Goal: Task Accomplishment & Management: Use online tool/utility

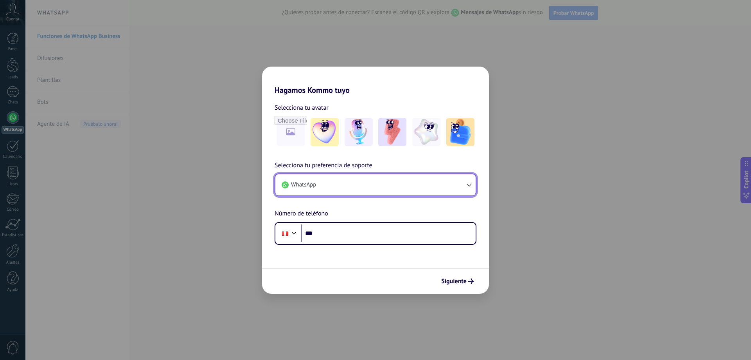
click at [339, 186] on button "WhatsApp" at bounding box center [375, 184] width 200 height 21
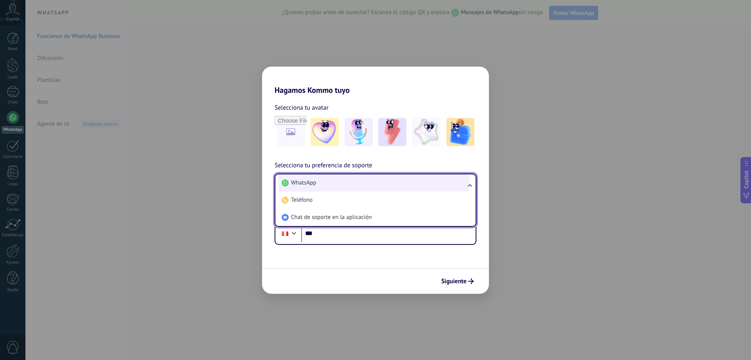
click at [307, 184] on span "WhatsApp" at bounding box center [303, 183] width 25 height 8
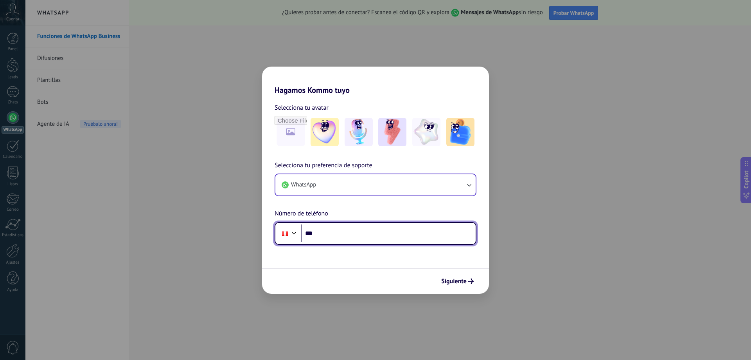
click at [325, 229] on input "***" at bounding box center [388, 233] width 175 height 18
click at [336, 236] on input "***" at bounding box center [388, 233] width 175 height 18
type input "**********"
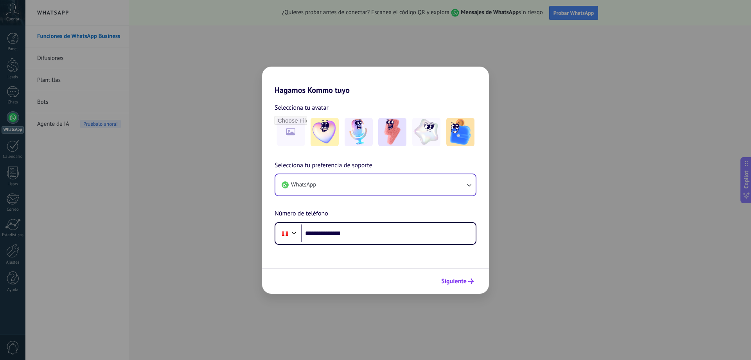
click at [467, 281] on span "Siguiente" at bounding box center [457, 280] width 32 height 5
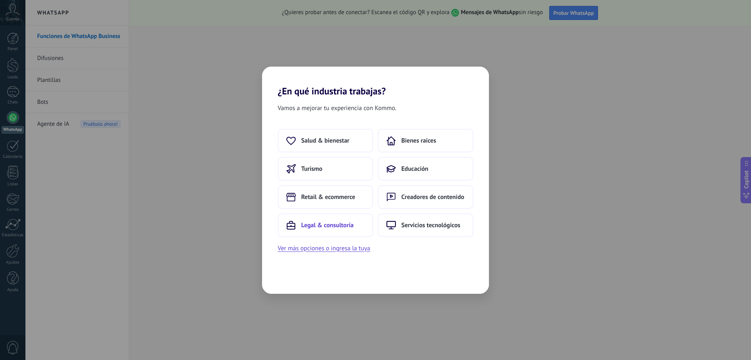
click at [335, 225] on span "Legal & consultoría" at bounding box center [327, 225] width 52 height 8
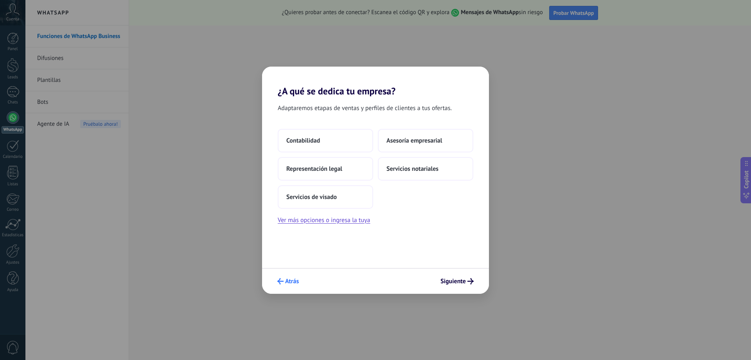
click at [297, 282] on span "Atrás" at bounding box center [292, 280] width 14 height 5
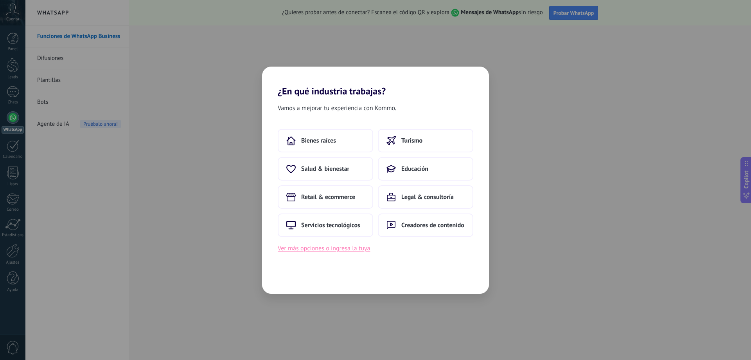
click at [328, 249] on button "Ver más opciones o ingresa la tuya" at bounding box center [324, 248] width 92 height 10
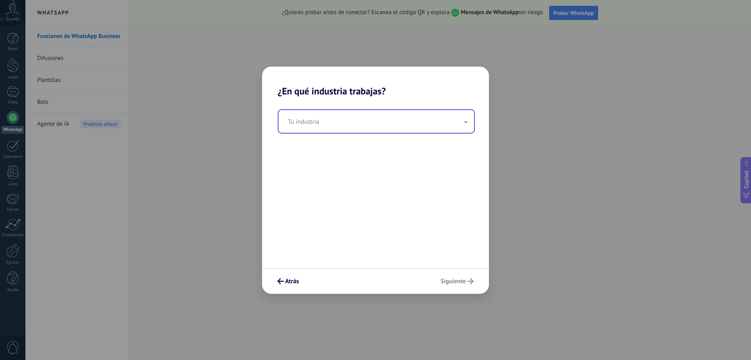
click at [331, 130] on input "text" at bounding box center [377, 121] width 196 height 23
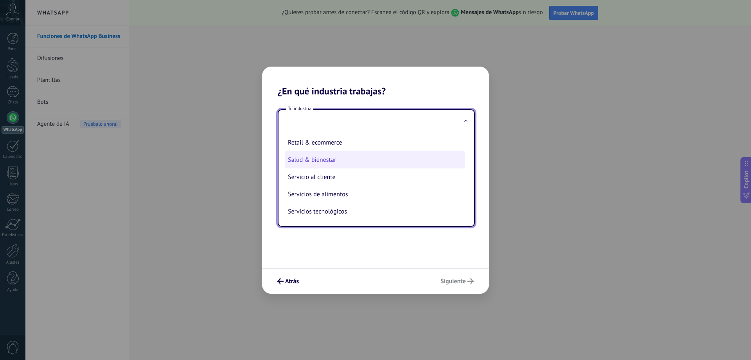
scroll to position [168, 0]
click at [347, 166] on li "Servicio al cliente" at bounding box center [375, 163] width 180 height 17
type input "**********"
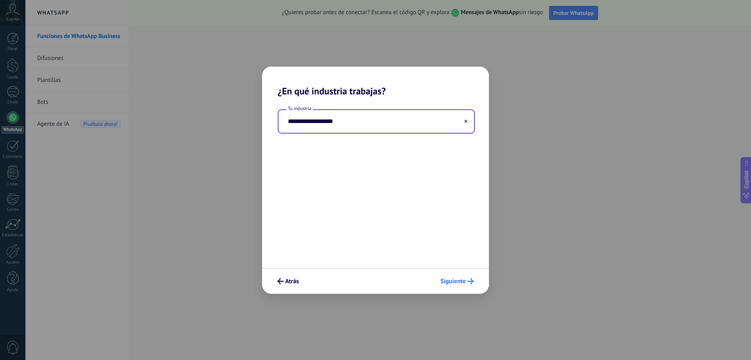
click at [462, 278] on span "Siguiente" at bounding box center [453, 280] width 25 height 5
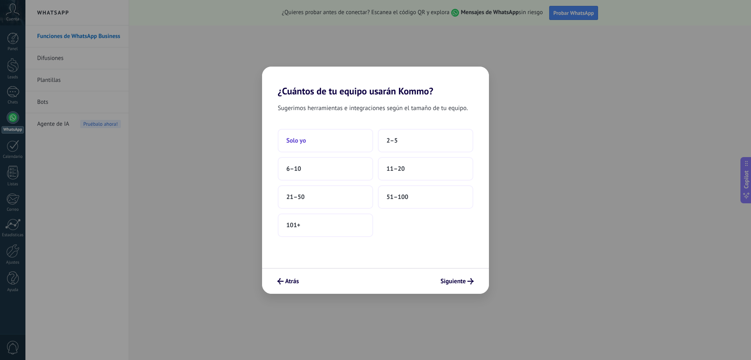
click at [337, 146] on button "Solo yo" at bounding box center [325, 140] width 95 height 23
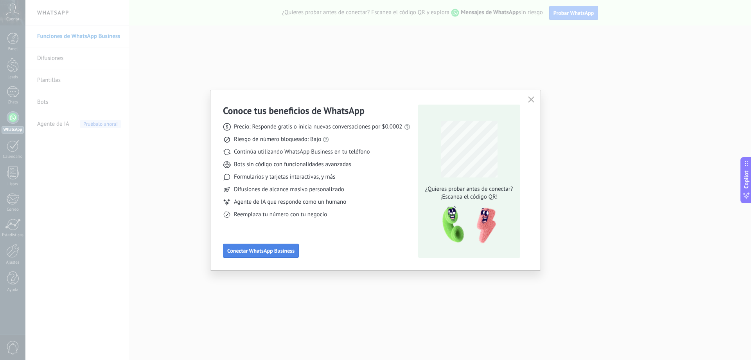
click at [274, 252] on span "Conectar WhatsApp Business" at bounding box center [260, 250] width 67 height 5
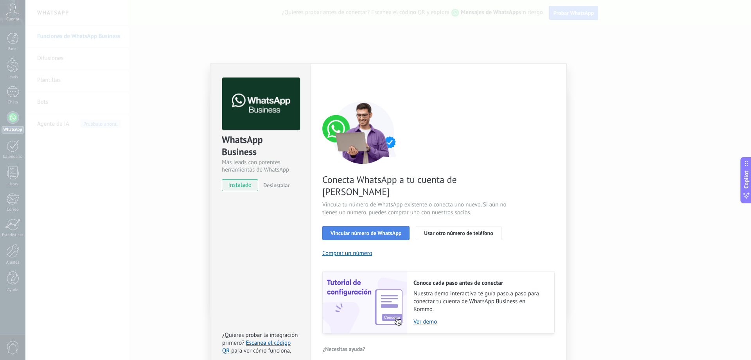
click at [382, 230] on span "Vincular número de WhatsApp" at bounding box center [366, 232] width 71 height 5
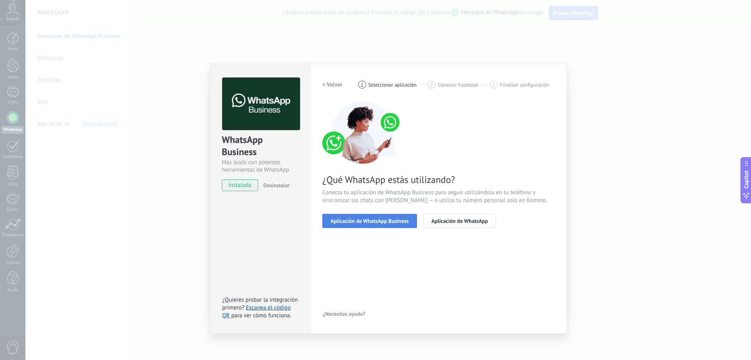
click at [387, 222] on span "Aplicación de WhatsApp Business" at bounding box center [370, 220] width 78 height 5
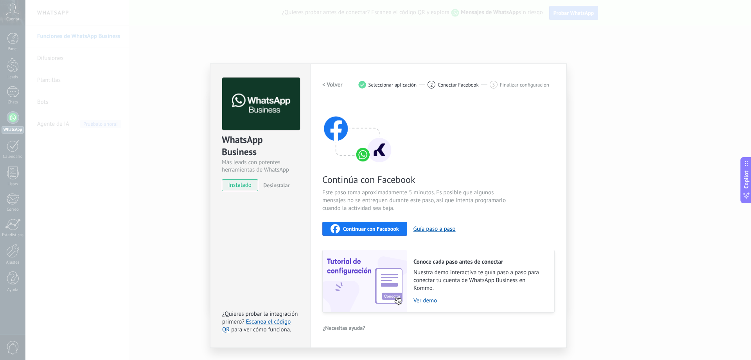
click at [364, 229] on span "Continuar con Facebook" at bounding box center [371, 228] width 56 height 5
click at [435, 228] on button "Guía paso a paso" at bounding box center [435, 228] width 42 height 7
click at [283, 189] on button "Desinstalar" at bounding box center [274, 185] width 29 height 12
click at [526, 54] on div "WhatsApp Business Más leads con potentes herramientas de WhatsApp instalado Des…" at bounding box center [388, 180] width 726 height 360
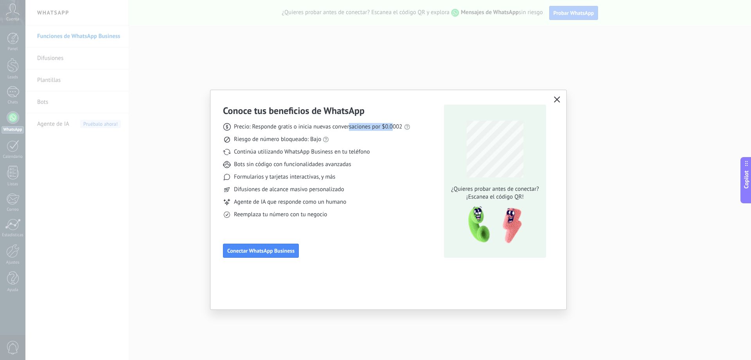
drag, startPoint x: 394, startPoint y: 127, endPoint x: 347, endPoint y: 124, distance: 47.4
click at [350, 125] on span "Precio: Responde gratis o inicia nuevas conversaciones por $0.0002" at bounding box center [318, 127] width 169 height 8
click at [347, 124] on span "Precio: Responde gratis o inicia nuevas conversaciones por $0.0002" at bounding box center [318, 127] width 169 height 8
drag, startPoint x: 336, startPoint y: 123, endPoint x: 367, endPoint y: 128, distance: 30.8
click at [367, 128] on span "Precio: Responde gratis o inicia nuevas conversaciones por $0.0002" at bounding box center [318, 127] width 169 height 8
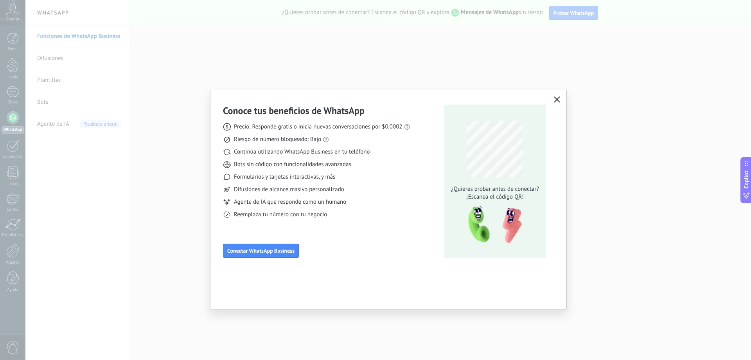
click at [319, 121] on div "Precio: Responde gratis o inicia nuevas conversaciones por $0.0002 Riesgo de nú…" at bounding box center [316, 168] width 187 height 102
click at [272, 144] on div "Precio: Responde gratis o inicia nuevas conversaciones por $0.0002 Riesgo de nú…" at bounding box center [316, 168] width 187 height 102
click at [272, 143] on span "Riesgo de número bloqueado: Bajo" at bounding box center [277, 139] width 87 height 8
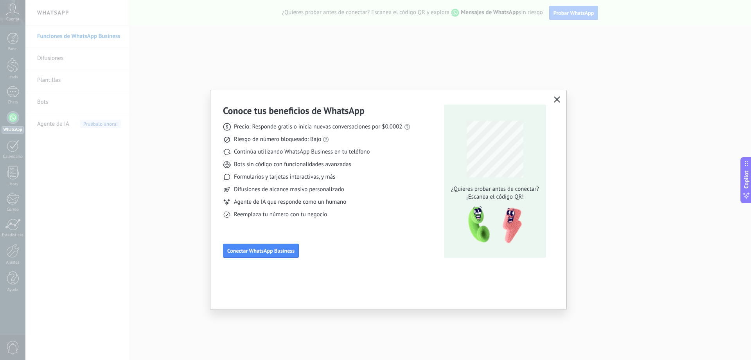
click at [299, 142] on span "Riesgo de número bloqueado: Bajo" at bounding box center [277, 139] width 87 height 8
click at [306, 141] on span "Riesgo de número bloqueado: Bajo" at bounding box center [277, 139] width 87 height 8
click at [281, 148] on div "Precio: Responde gratis o inicia nuevas conversaciones por $0.0002 Riesgo de nú…" at bounding box center [316, 168] width 187 height 102
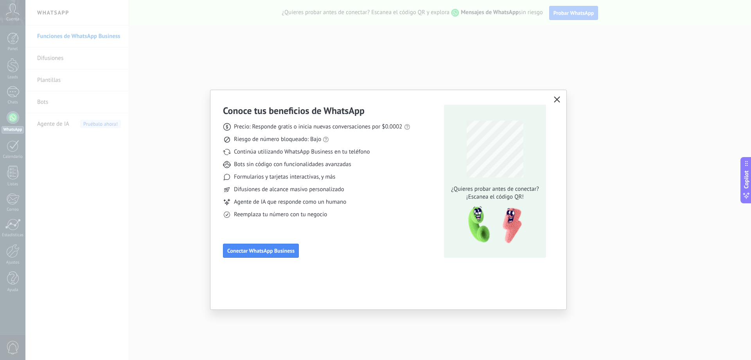
click at [285, 153] on span "Continúa utilizando WhatsApp Business en tu teléfono" at bounding box center [302, 152] width 136 height 8
click at [286, 153] on span "Continúa utilizando WhatsApp Business en tu teléfono" at bounding box center [302, 152] width 136 height 8
click at [331, 158] on div "Precio: Responde gratis o inicia nuevas conversaciones por $0.0002 Riesgo de nú…" at bounding box center [316, 168] width 187 height 102
click at [272, 248] on span "Conectar WhatsApp Business" at bounding box center [260, 250] width 67 height 5
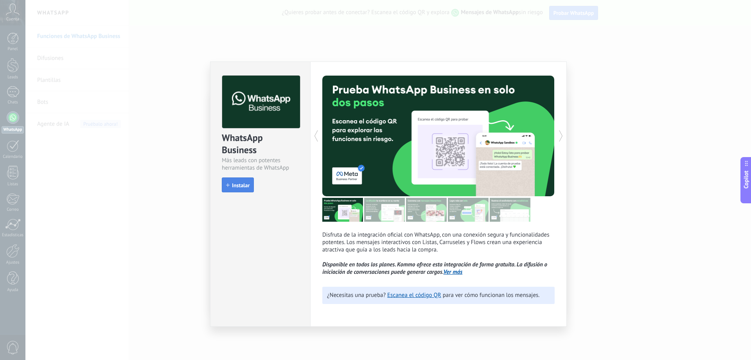
click at [239, 187] on span "Instalar" at bounding box center [241, 184] width 18 height 5
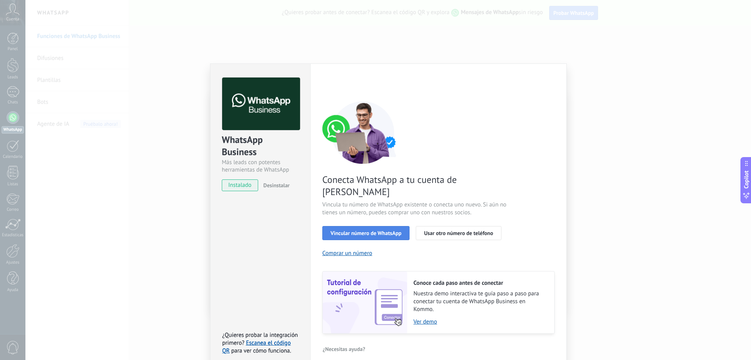
click at [387, 230] on span "Vincular número de WhatsApp" at bounding box center [366, 232] width 71 height 5
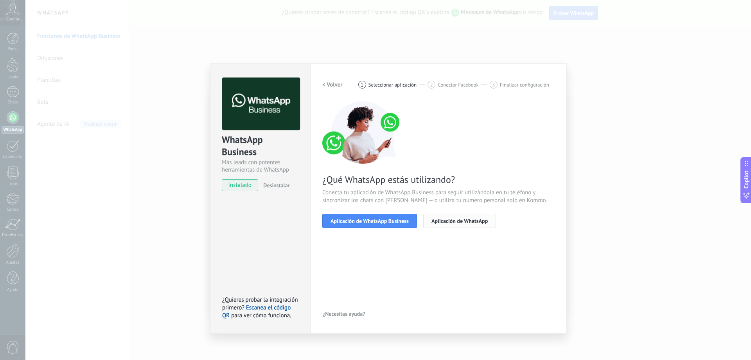
click at [454, 222] on span "Aplicación de WhatsApp" at bounding box center [460, 220] width 56 height 5
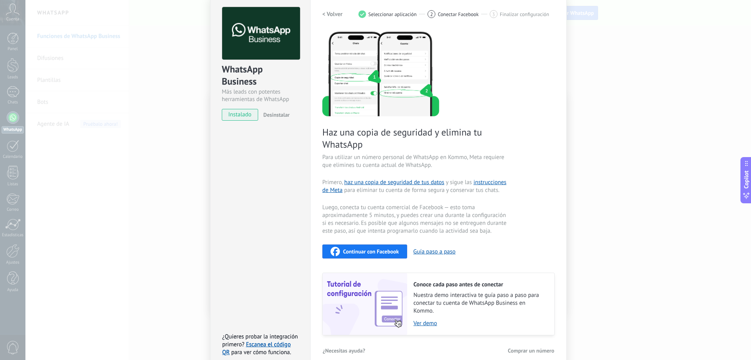
scroll to position [81, 0]
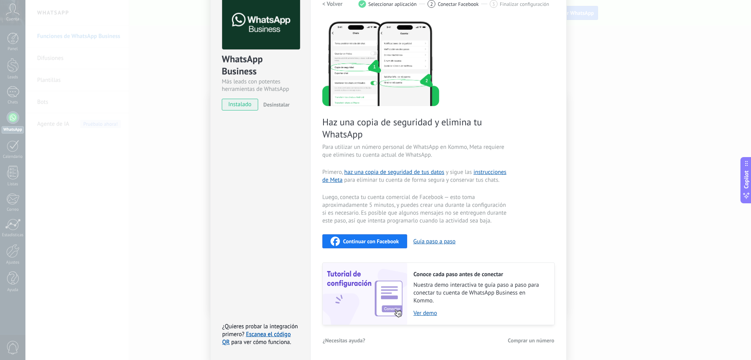
click at [243, 104] on span "instalado" at bounding box center [240, 105] width 36 height 12
click at [439, 241] on button "Guía paso a paso" at bounding box center [435, 240] width 42 height 7
click at [360, 245] on button "Continuar con Facebook" at bounding box center [364, 241] width 85 height 14
click at [529, 342] on span "Comprar un número" at bounding box center [531, 339] width 47 height 5
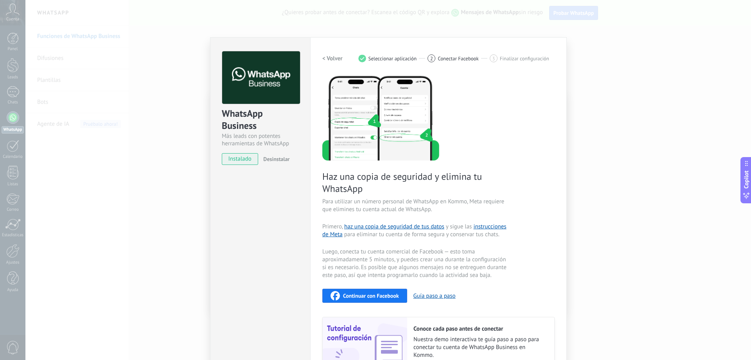
scroll to position [0, 0]
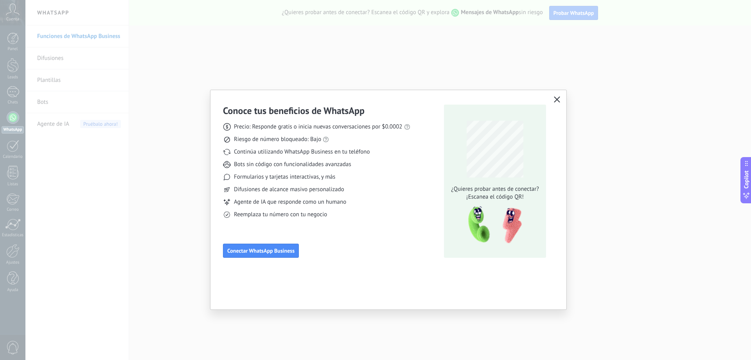
click at [557, 94] on div "Conoce tus beneficios de WhatsApp Precio: Responde gratis o inicia nuevas conve…" at bounding box center [389, 180] width 356 height 180
drag, startPoint x: 556, startPoint y: 105, endPoint x: 558, endPoint y: 101, distance: 4.5
click at [556, 103] on button "button" at bounding box center [557, 99] width 10 height 11
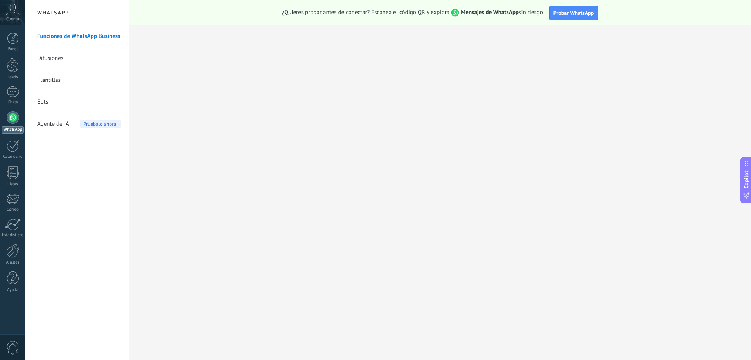
click at [558, 101] on div at bounding box center [375, 180] width 751 height 360
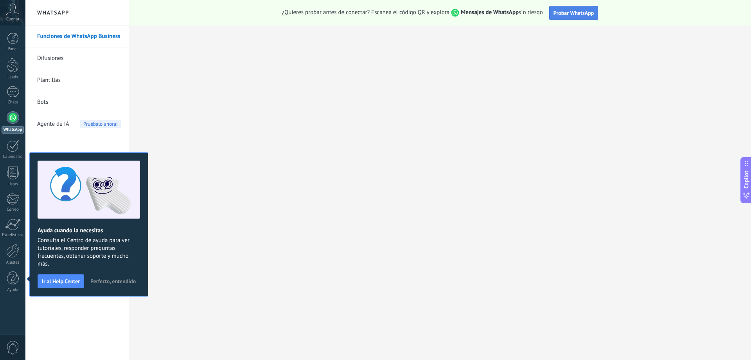
click at [581, 11] on span "Probar WhatsApp" at bounding box center [574, 12] width 41 height 7
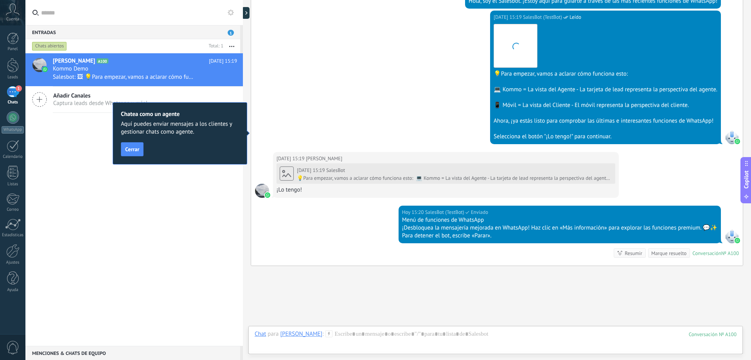
scroll to position [258, 0]
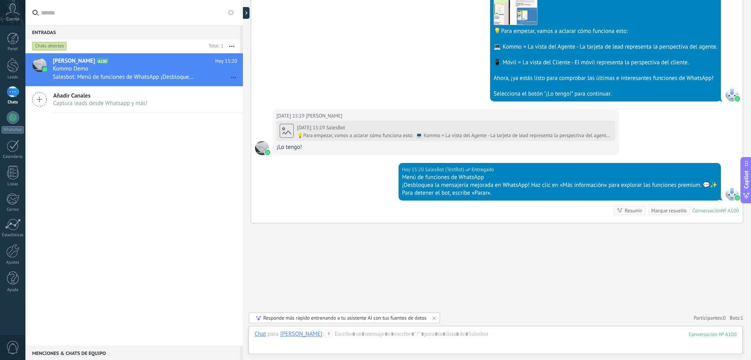
click at [13, 14] on icon at bounding box center [13, 10] width 14 height 12
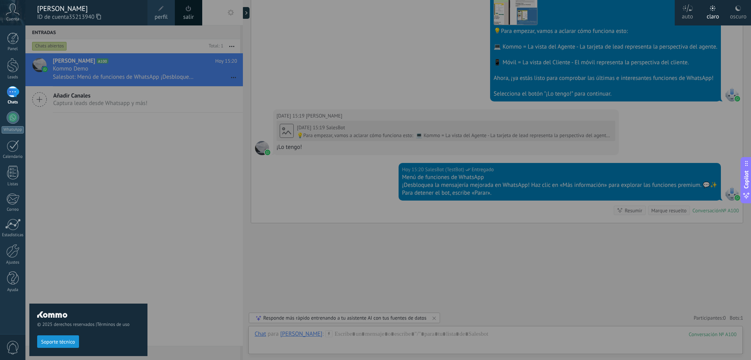
click at [185, 128] on div at bounding box center [400, 180] width 751 height 360
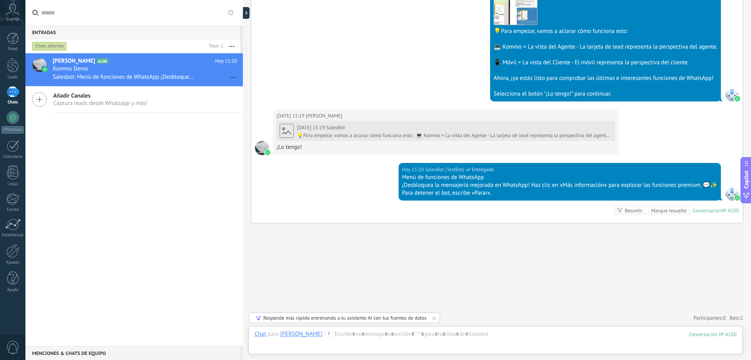
click at [42, 96] on icon at bounding box center [39, 99] width 15 height 15
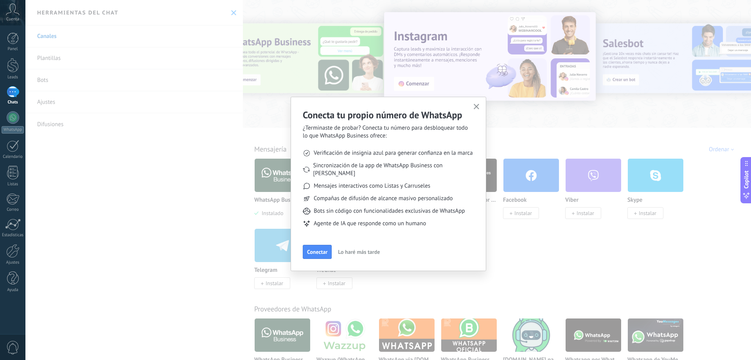
click at [477, 108] on icon "button" at bounding box center [477, 107] width 6 height 6
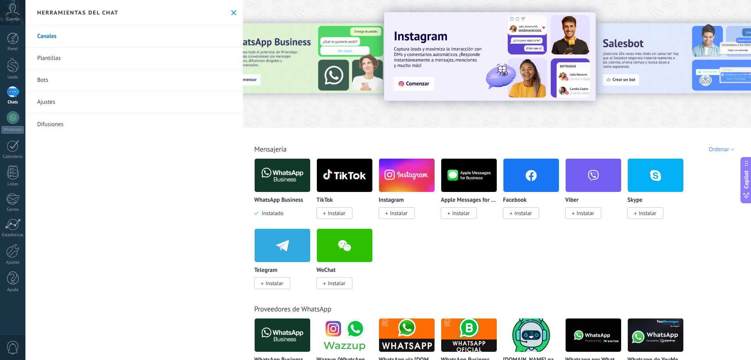
click at [292, 173] on img at bounding box center [283, 175] width 56 height 38
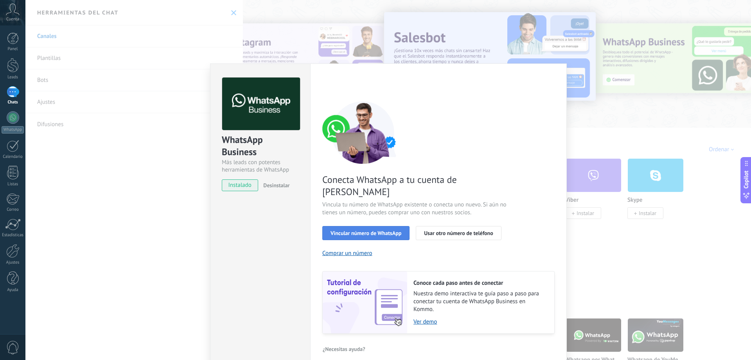
click at [363, 230] on span "Vincular número de WhatsApp" at bounding box center [366, 232] width 71 height 5
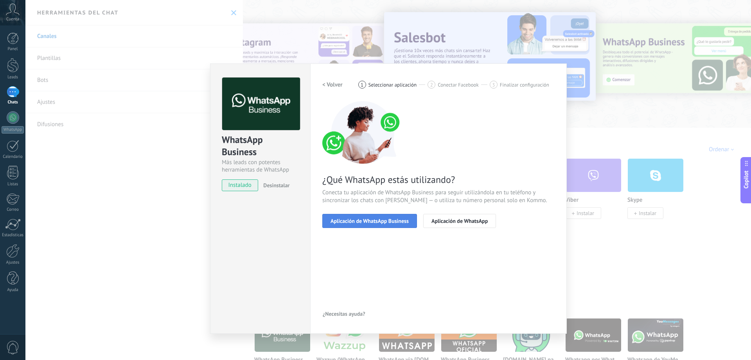
click at [391, 221] on span "Aplicación de WhatsApp Business" at bounding box center [370, 220] width 78 height 5
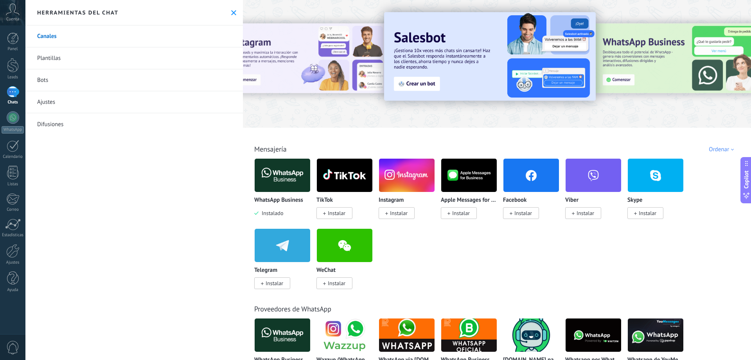
click at [13, 15] on icon at bounding box center [13, 10] width 14 height 12
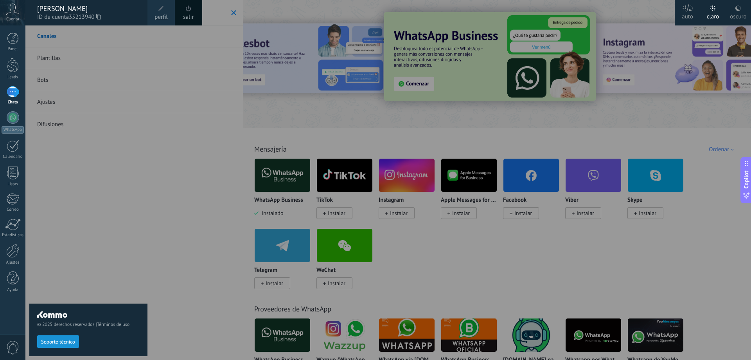
click at [193, 14] on link "salir" at bounding box center [188, 17] width 11 height 9
